Goal: Task Accomplishment & Management: Complete application form

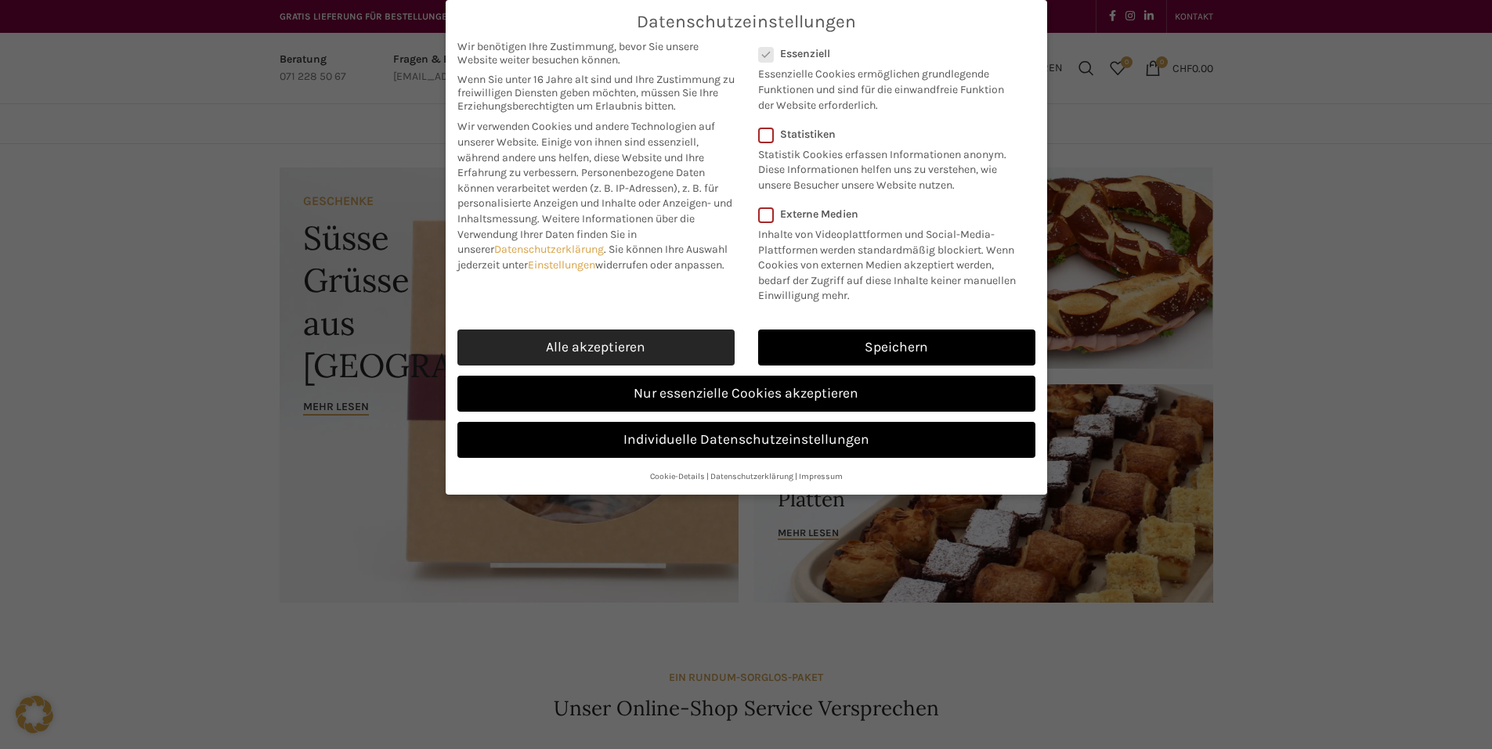
click at [661, 340] on link "Alle akzeptieren" at bounding box center [595, 348] width 277 height 36
checkbox input "true"
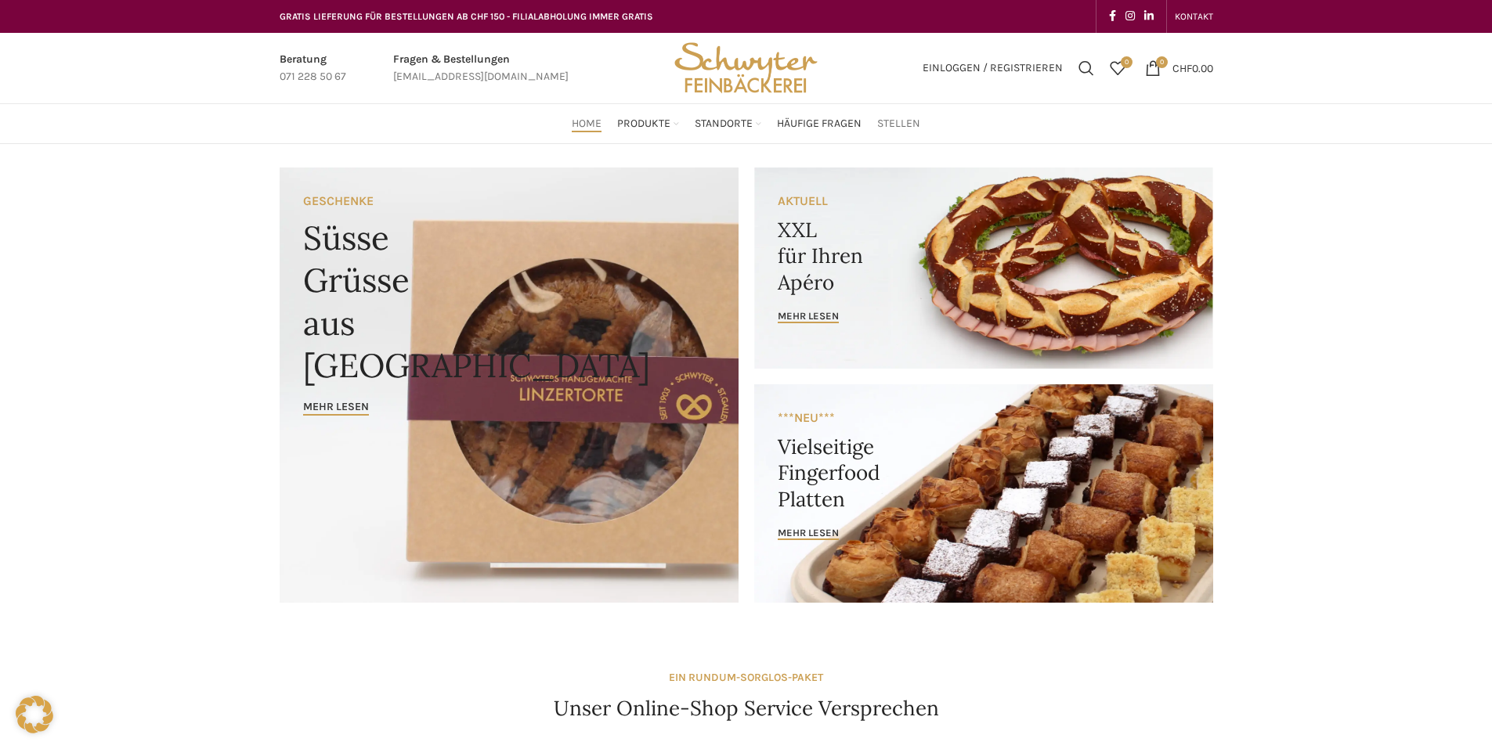
click at [894, 123] on span "Stellen" at bounding box center [898, 124] width 43 height 15
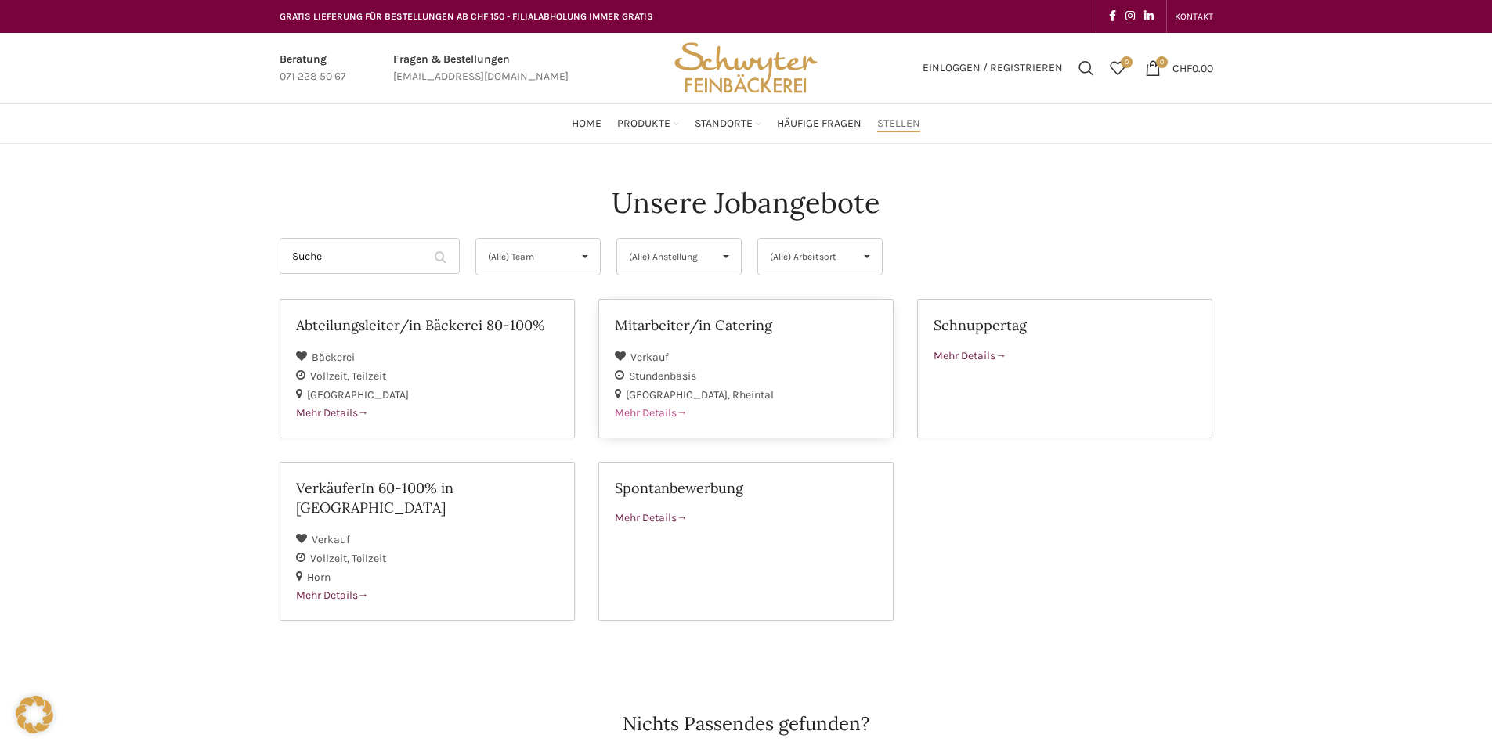
click at [652, 322] on h2 "Mitarbeiter/in Catering" at bounding box center [746, 326] width 262 height 20
click at [408, 492] on h2 "VerkäuferIn 60-100% in [GEOGRAPHIC_DATA]" at bounding box center [427, 498] width 262 height 39
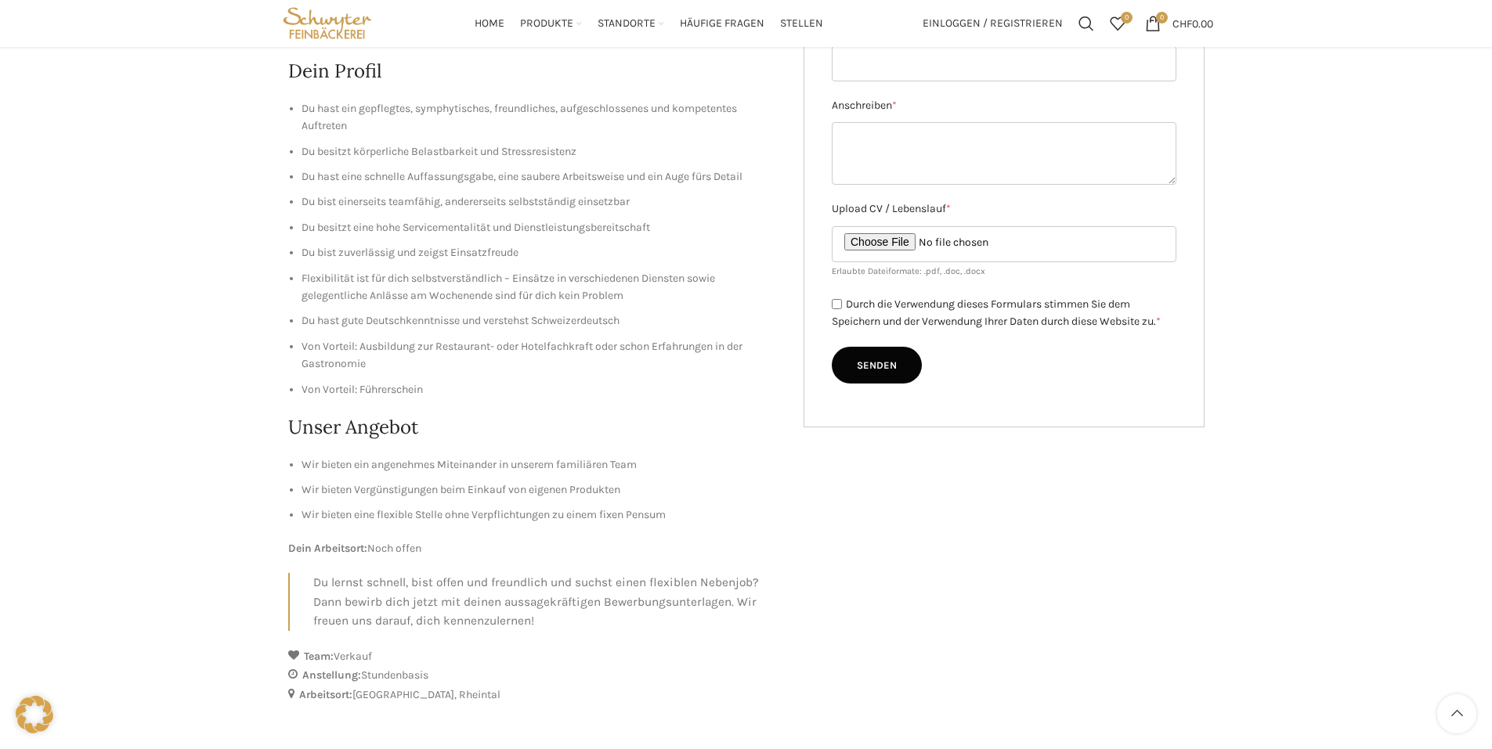
scroll to position [235, 0]
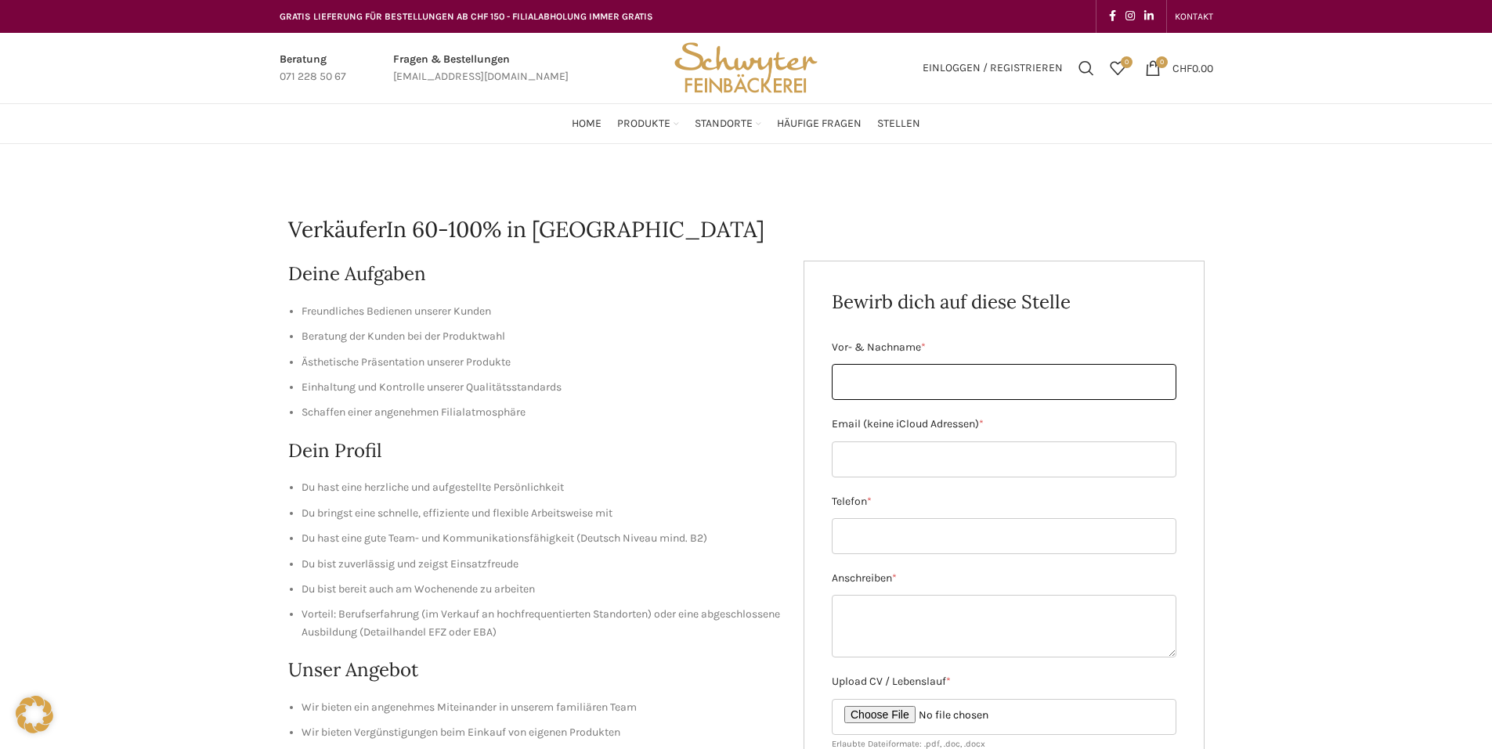
click at [1006, 376] on input "Vor- & Nachname *" at bounding box center [1004, 382] width 345 height 36
type input "Heidrun Franziska Kaschner"
click at [1020, 457] on input "Email (keine iCloud Adressen) *" at bounding box center [1004, 460] width 345 height 36
click at [982, 450] on input "Email (keine iCloud Adressen) *" at bounding box center [1004, 460] width 345 height 36
paste input "heidrun.kaschner@student.phsg.ch"
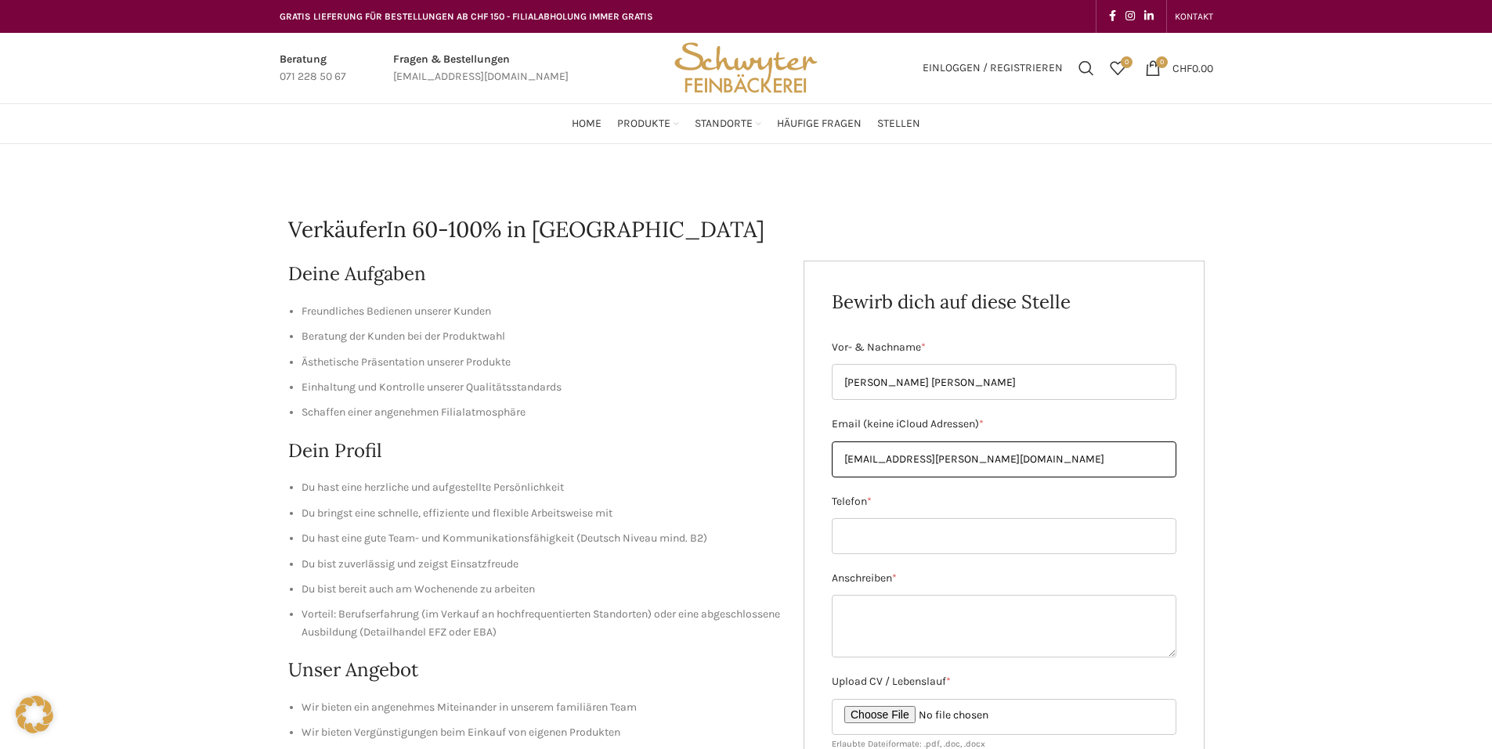
type input "heidrun.kaschner@student.phsg.ch"
click at [978, 543] on input "Telefon *" at bounding box center [1004, 536] width 345 height 36
type input "07"
click at [1121, 634] on textarea "Anschreiben *" at bounding box center [1004, 626] width 345 height 63
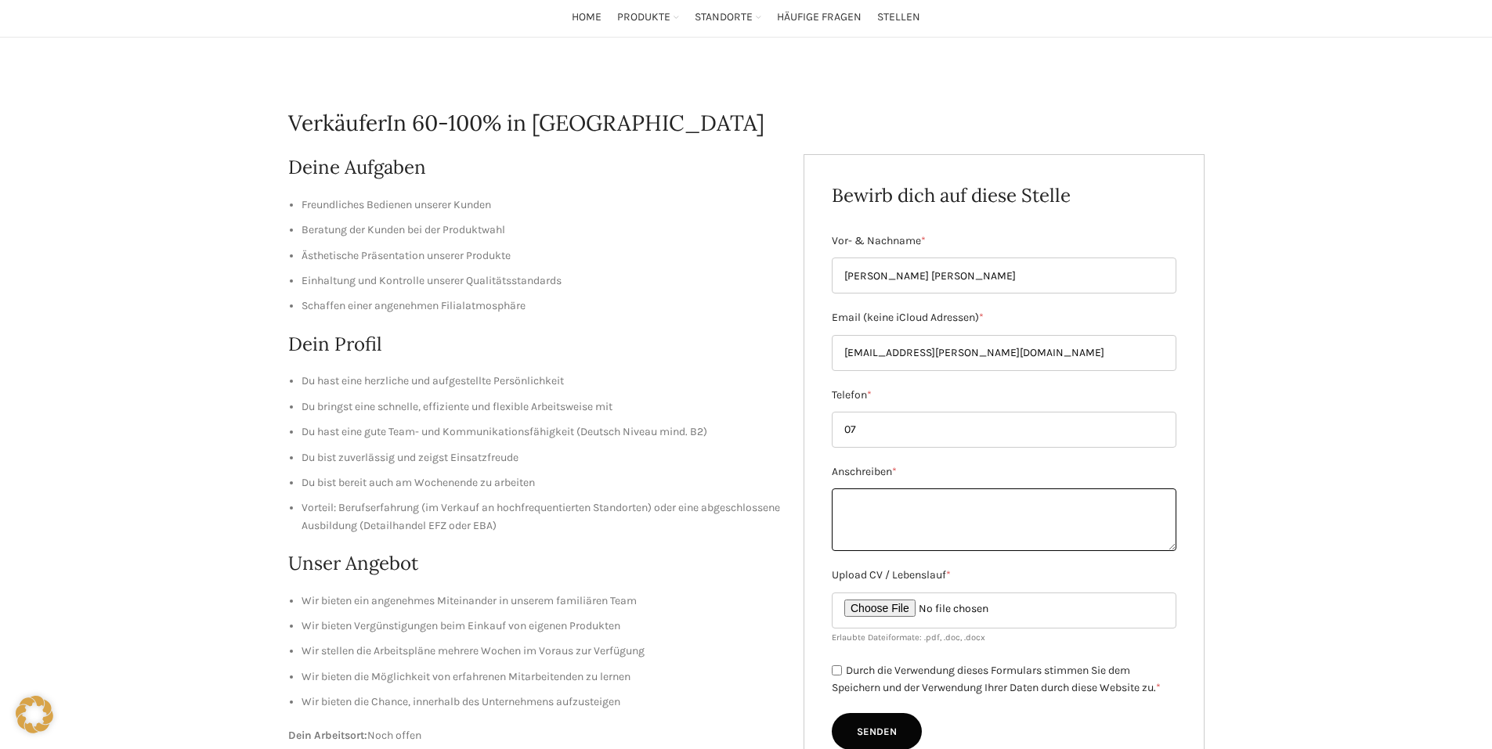
scroll to position [157, 0]
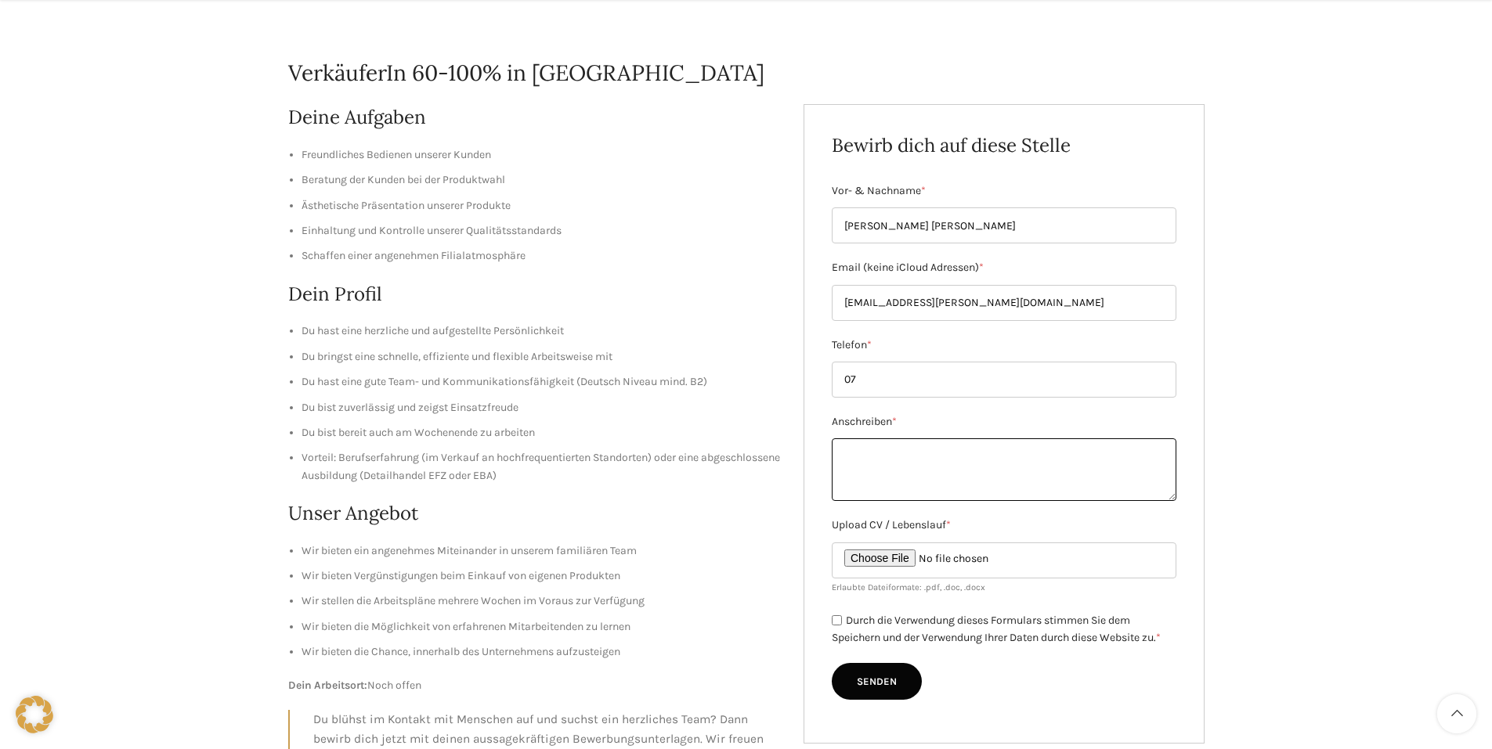
click at [905, 473] on textarea "Anschreiben *" at bounding box center [1004, 470] width 345 height 63
paste textarea "Heidrun Franziska Kaschner 09.09.2025 Flurstrasse 8a 9450 Altstätten Bäckerei S…"
type textarea "Heidrun Franziska Kaschner 09.09.2025 Flurstrasse 8a 9450 Altstätten Bäckerei S…"
click at [881, 380] on input "07" at bounding box center [1004, 380] width 345 height 36
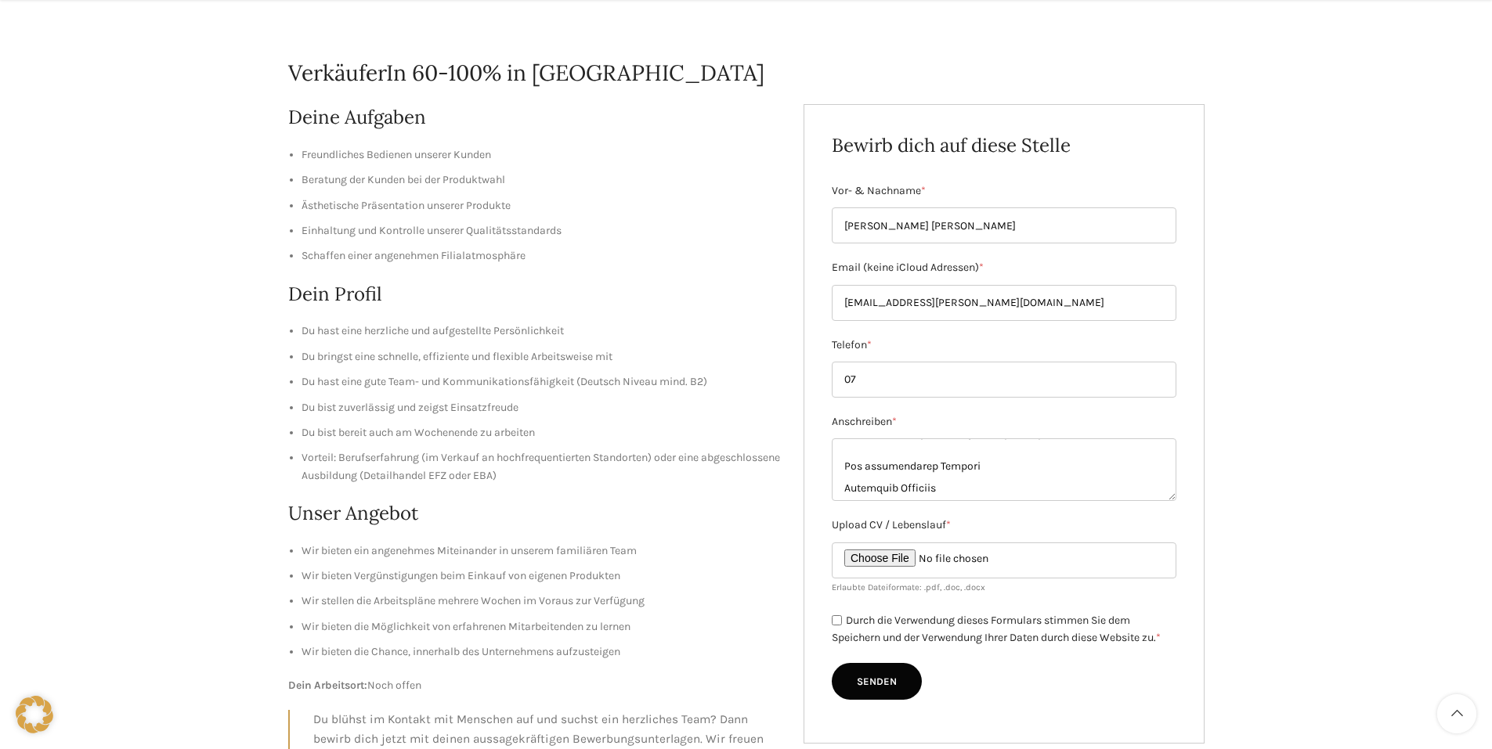
click at [1266, 529] on div "VerkäuferIn 60-100% in Horn Deine Aufgaben Freundliches Bedienen unserer Kunden…" at bounding box center [746, 468] width 1492 height 963
click at [935, 390] on input "07" at bounding box center [1004, 380] width 345 height 36
click at [934, 392] on input "07" at bounding box center [1004, 380] width 345 height 36
type input "0715251070"
click at [1017, 490] on textarea "Anschreiben *" at bounding box center [1004, 470] width 345 height 63
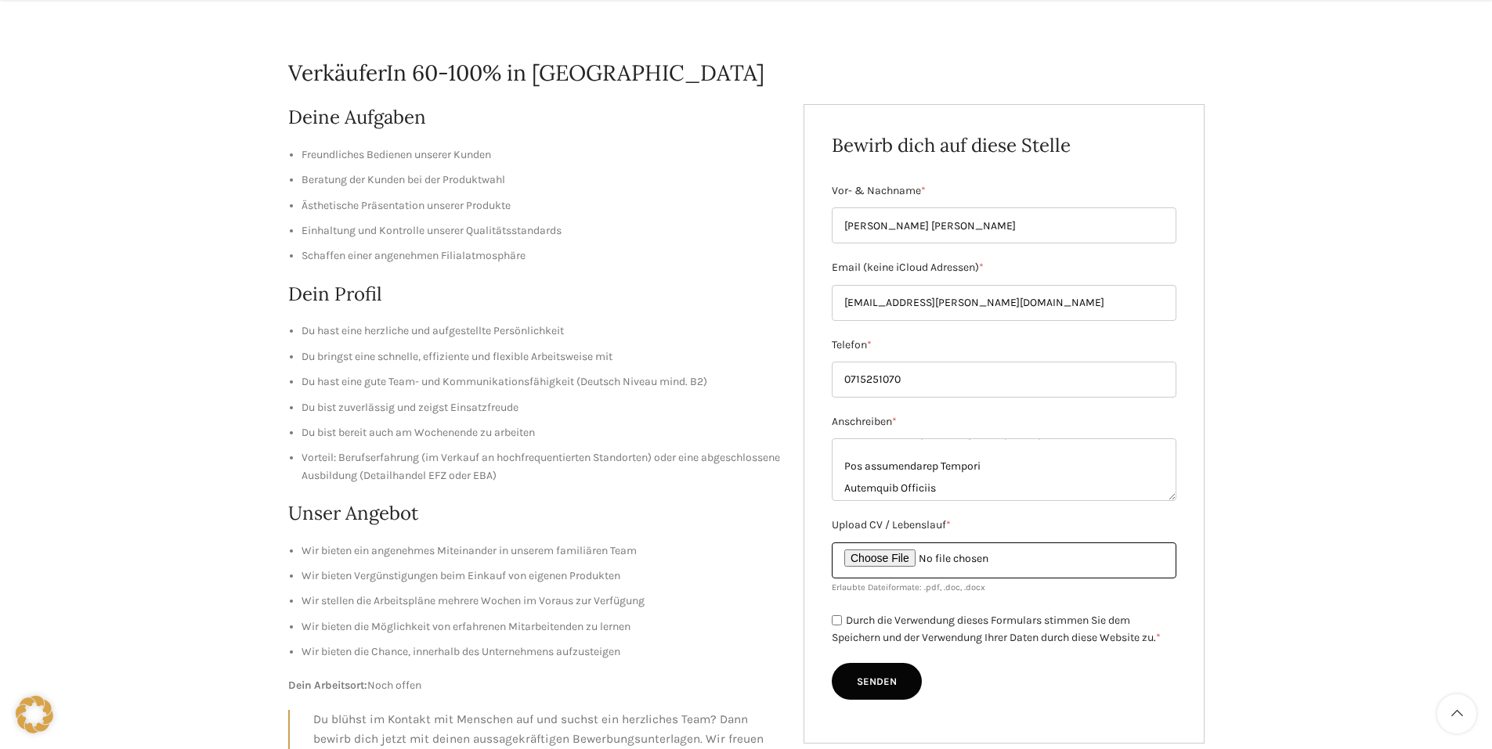
click at [899, 555] on input "Upload CV / Lebenslauf *" at bounding box center [1004, 561] width 345 height 36
click at [887, 568] on input "Upload CV / Lebenslauf *" at bounding box center [1004, 561] width 345 height 36
type input "C:\fakepath\Zeugnis Lichtensteiger.pdf"
click at [840, 615] on div "Durch die Verwendung dieses Formulars stimmen Sie dem Speichern und der Verwend…" at bounding box center [1004, 630] width 345 height 36
click at [837, 619] on input "Durch die Verwendung dieses Formulars stimmen Sie dem Speichern und der Verwend…" at bounding box center [837, 621] width 10 height 10
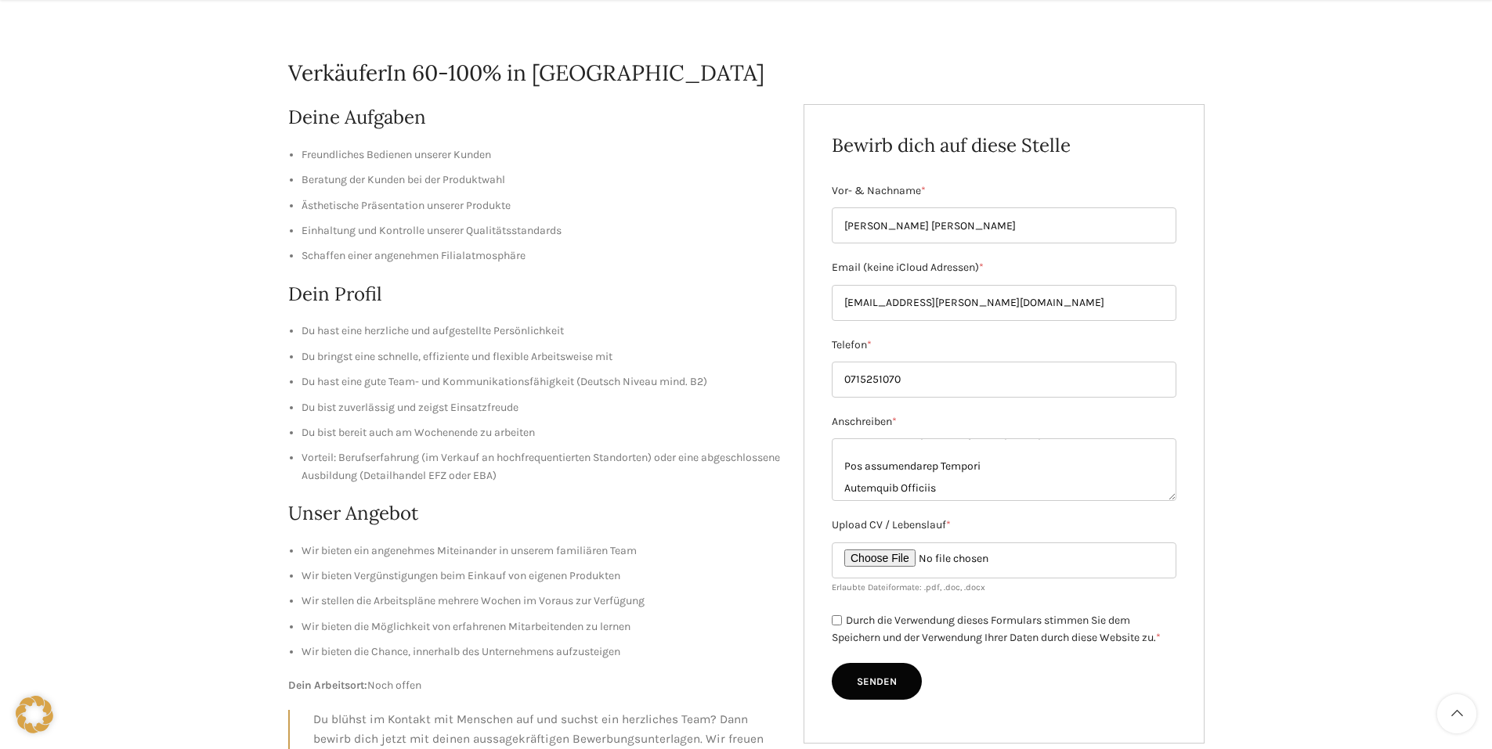
checkbox input "true"
click at [873, 687] on input "Senden" at bounding box center [877, 682] width 90 height 38
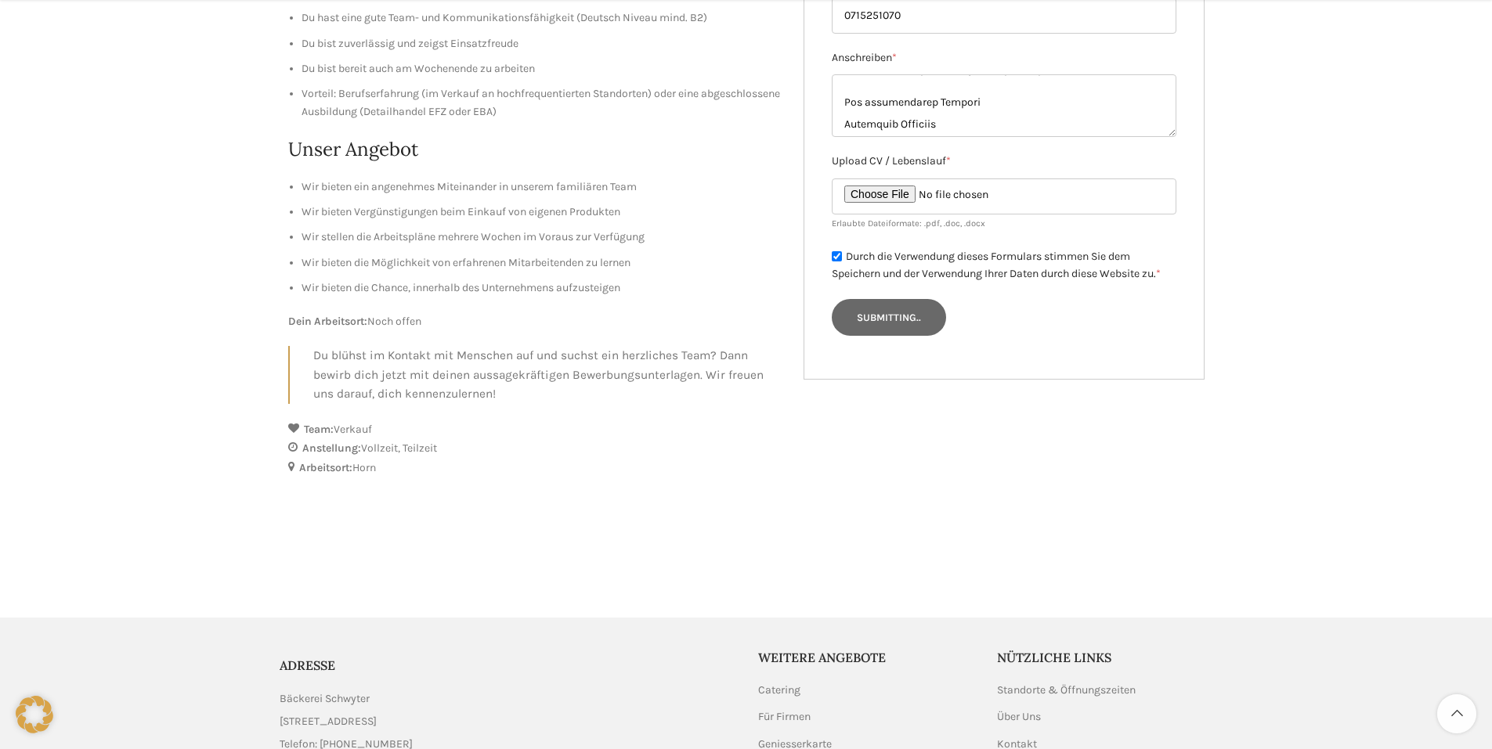
scroll to position [548, 0]
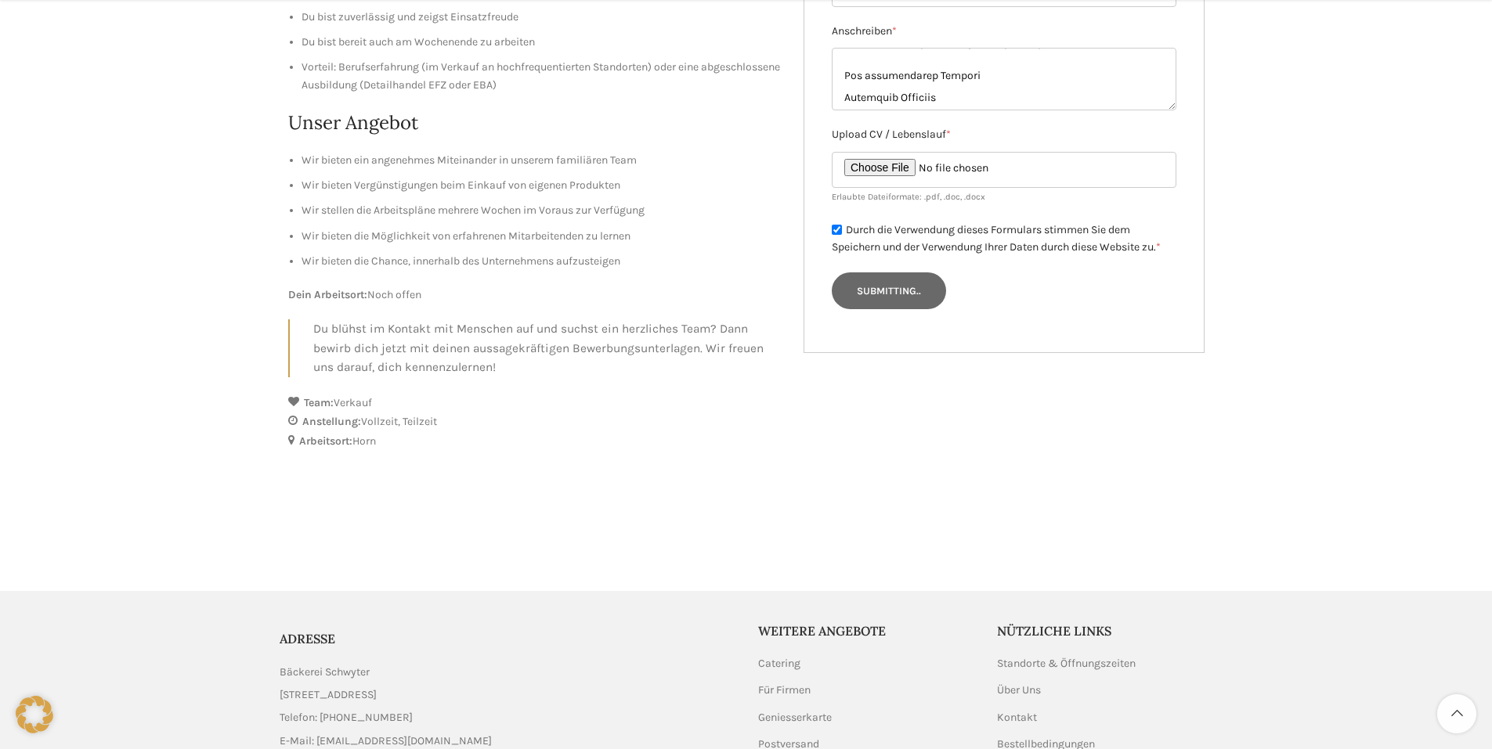
type input "Senden"
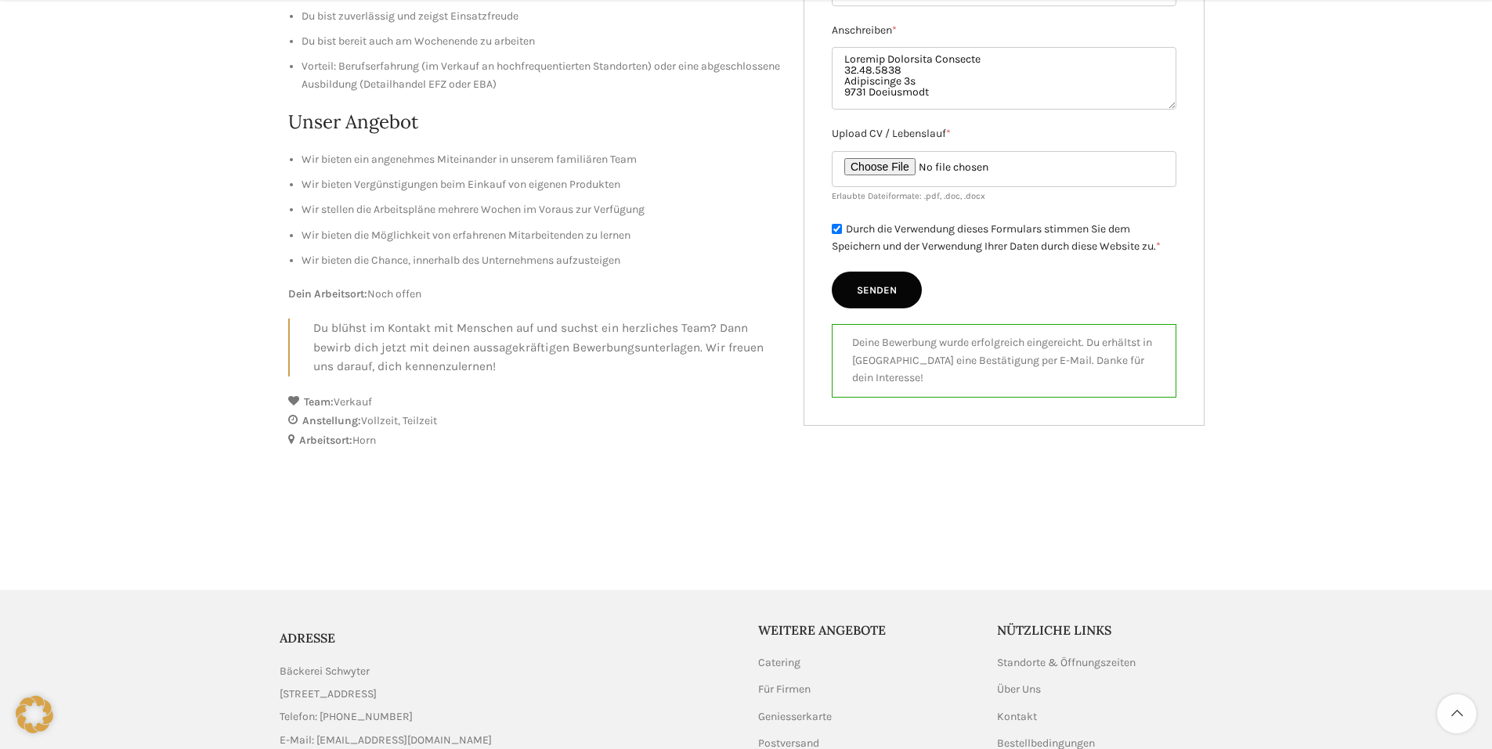
click at [843, 229] on div "Durch die Verwendung dieses Formulars stimmen Sie dem Speichern und der Verwend…" at bounding box center [1004, 238] width 345 height 36
click at [840, 226] on input "Durch die Verwendung dieses Formulars stimmen Sie dem Speichern und der Verwend…" at bounding box center [837, 229] width 10 height 10
checkbox input "true"
